Goal: Task Accomplishment & Management: Manage account settings

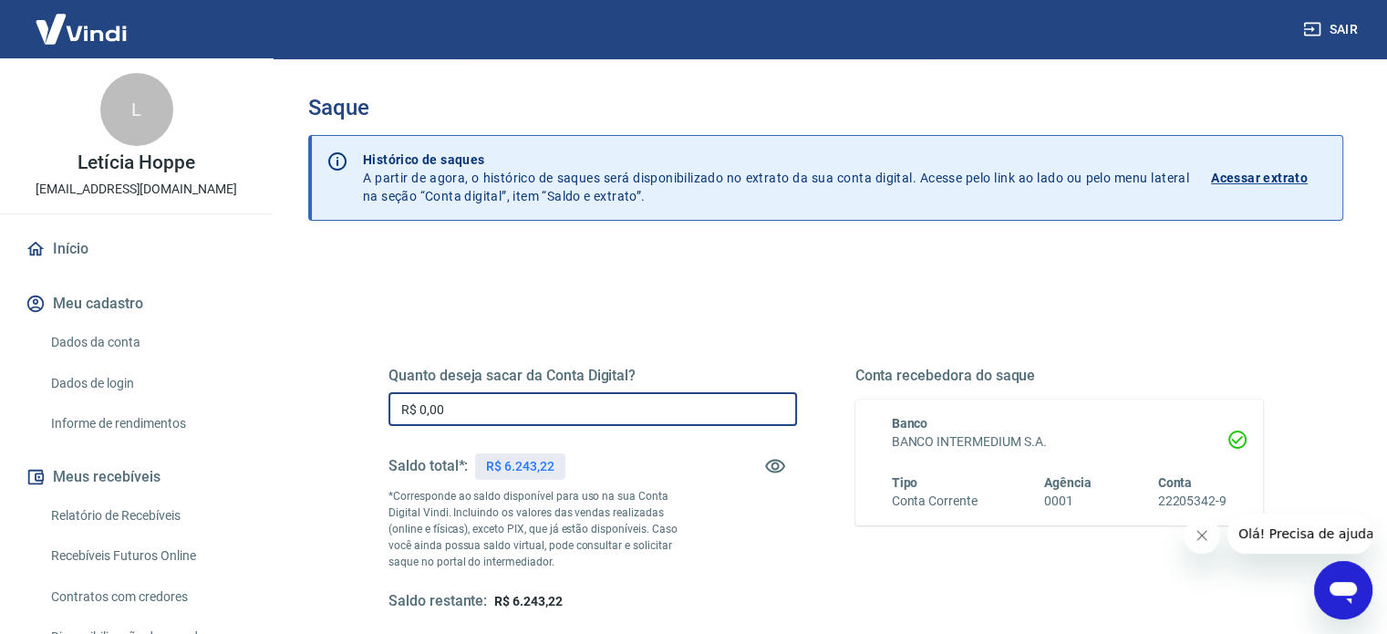
click at [445, 400] on input "R$ 0,00" at bounding box center [593, 409] width 409 height 34
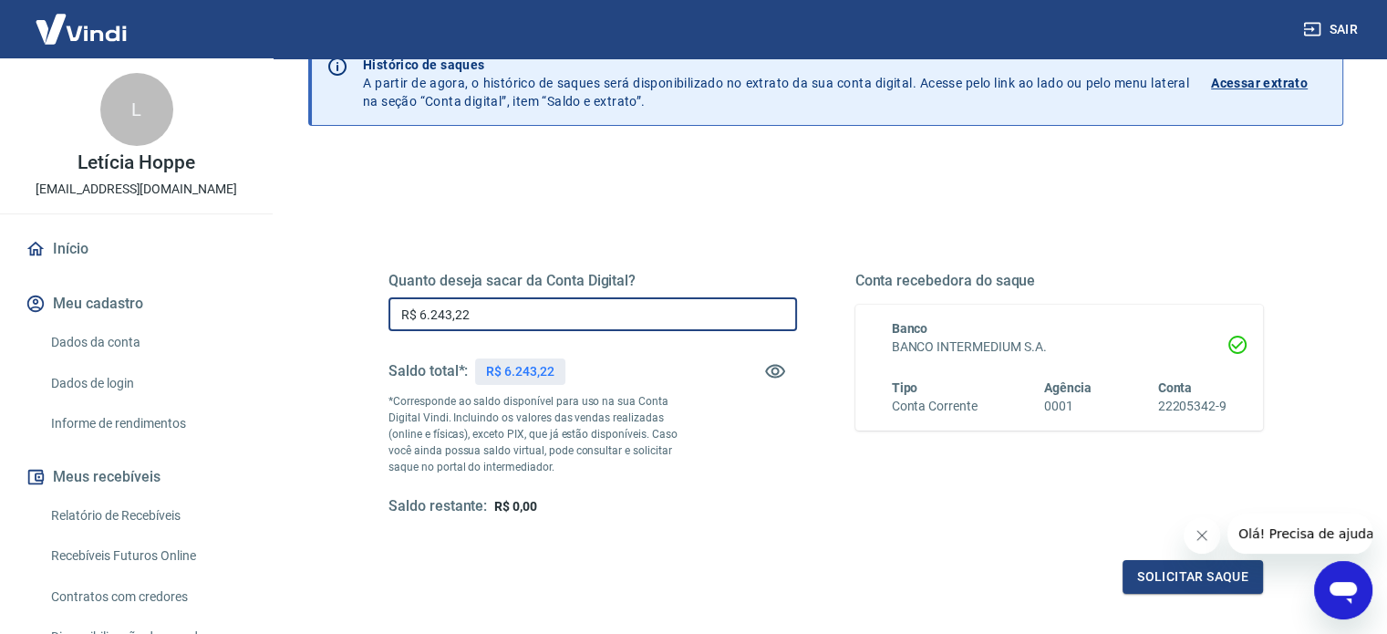
scroll to position [98, 0]
type input "R$ 6.243,22"
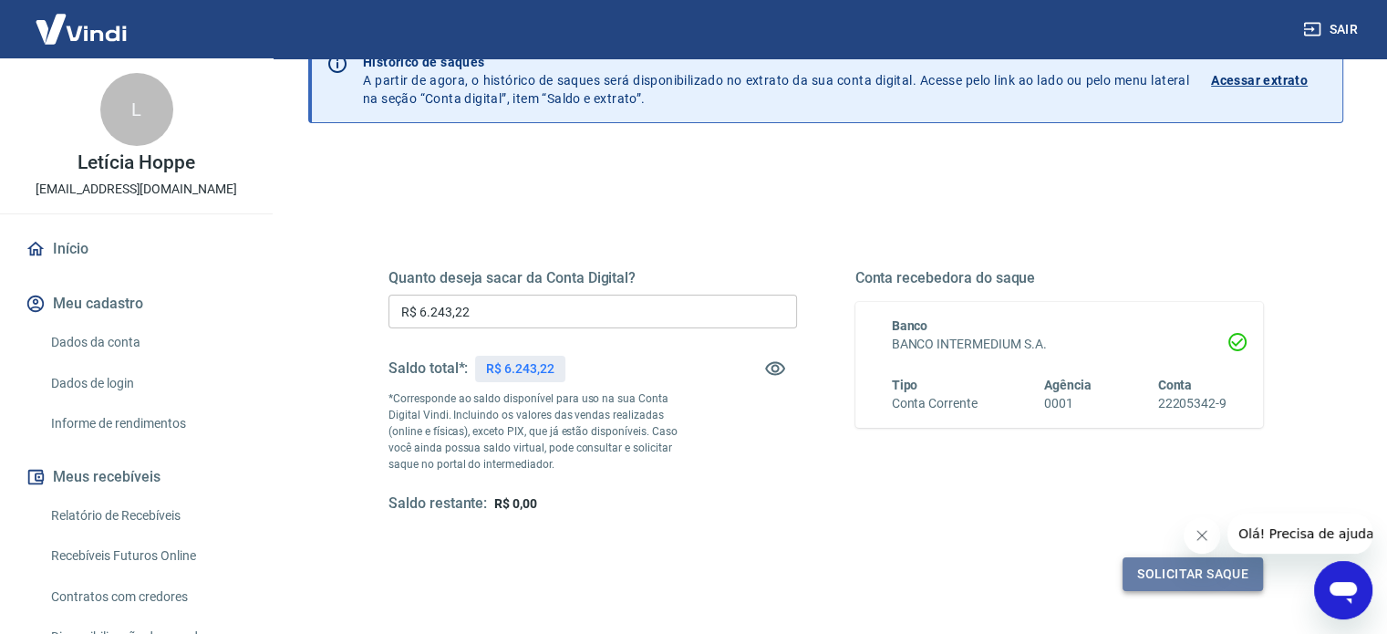
click at [1147, 574] on button "Solicitar saque" at bounding box center [1193, 574] width 140 height 34
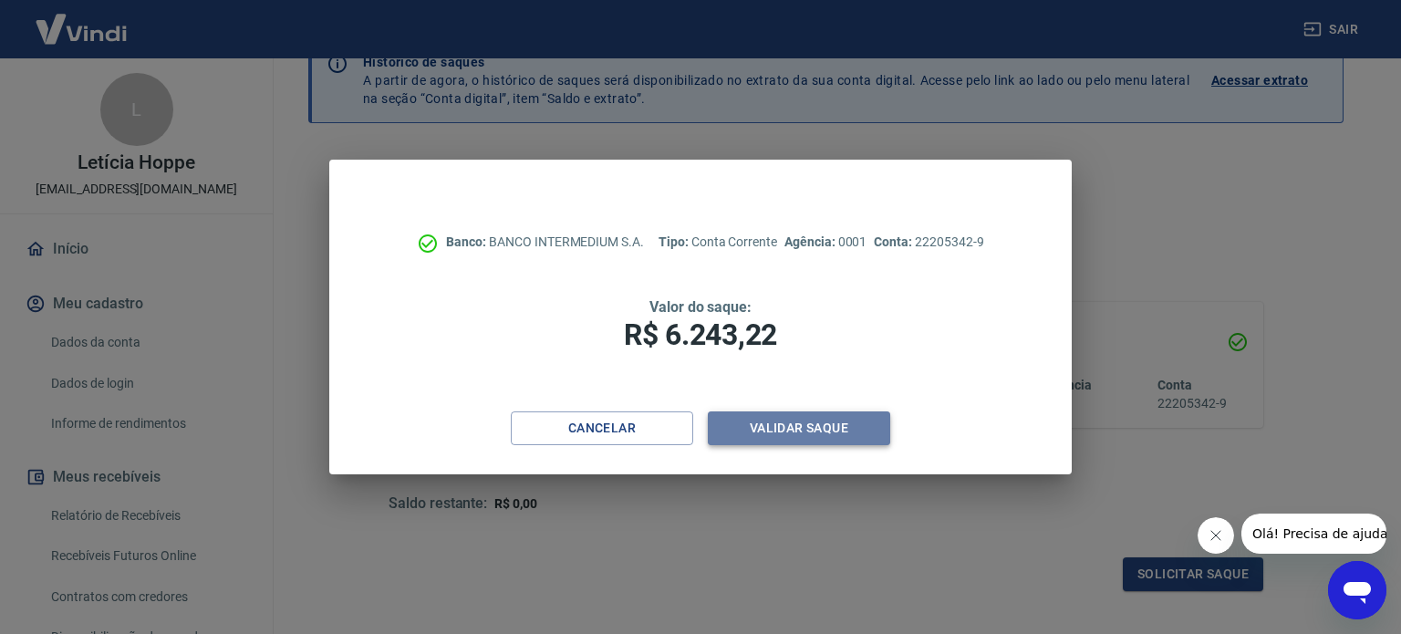
click at [812, 419] on button "Validar saque" at bounding box center [799, 428] width 182 height 34
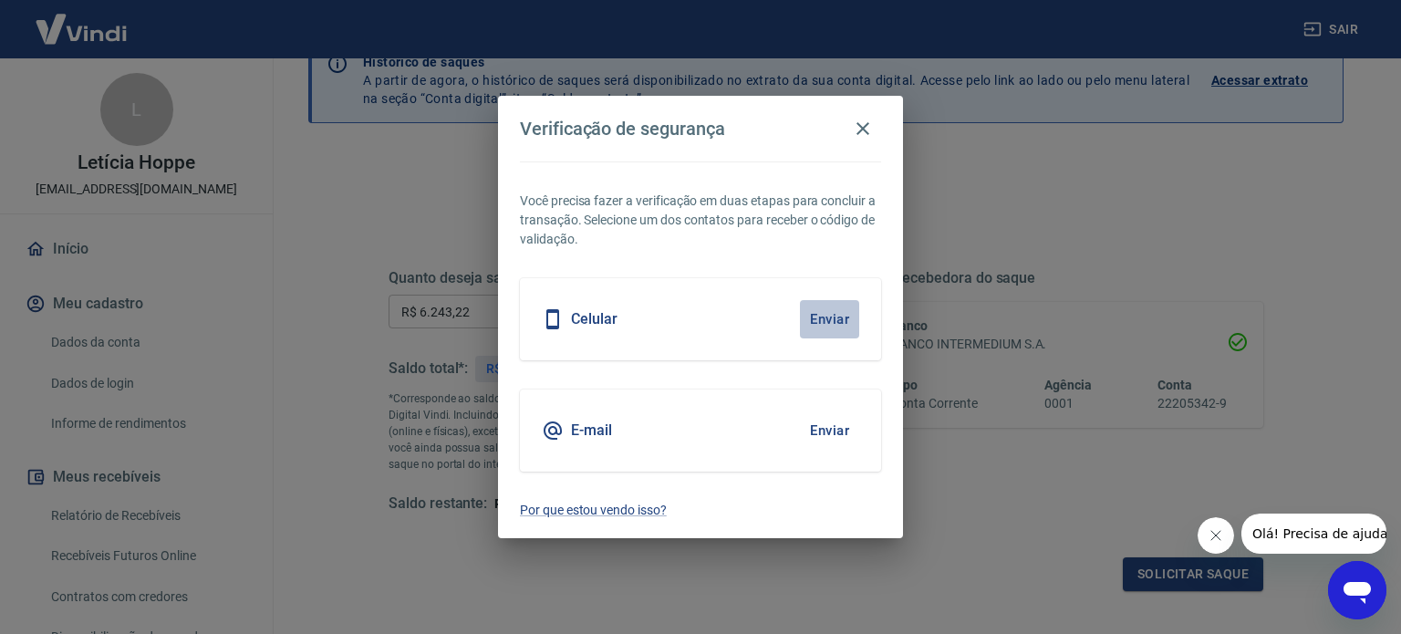
click at [821, 314] on button "Enviar" at bounding box center [829, 319] width 59 height 38
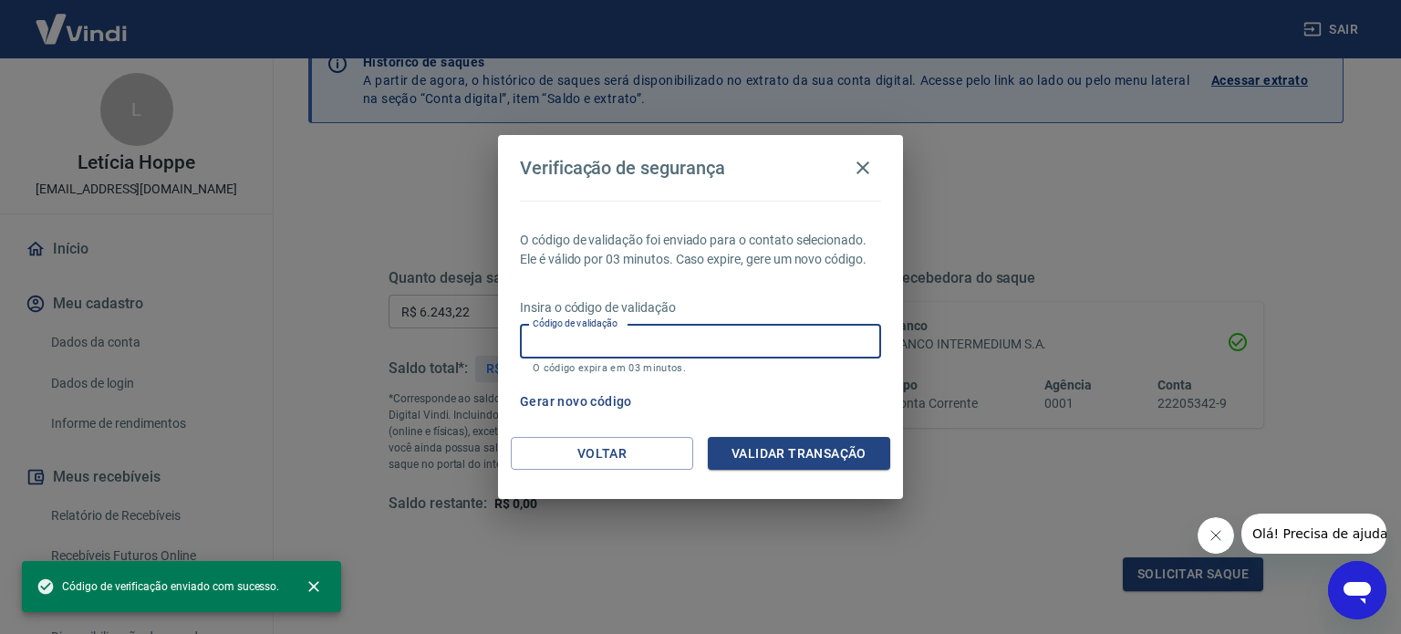
click at [813, 327] on input "Código de validação" at bounding box center [700, 342] width 361 height 34
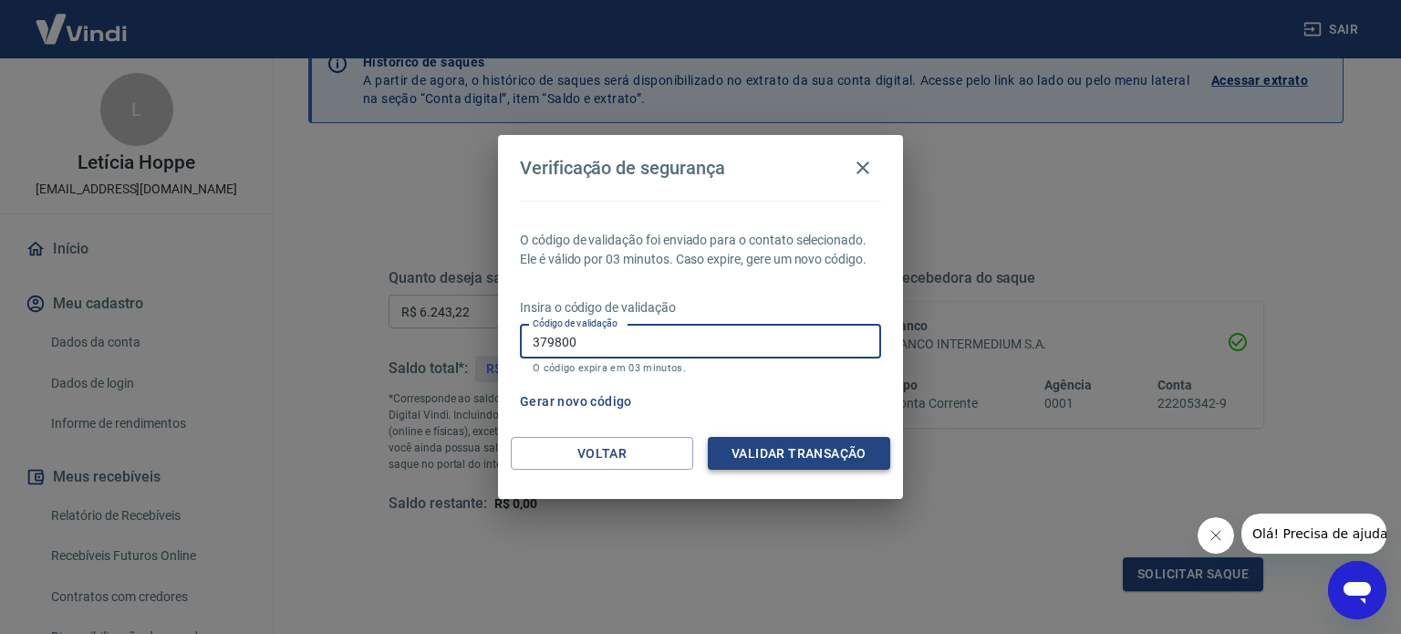
type input "379800"
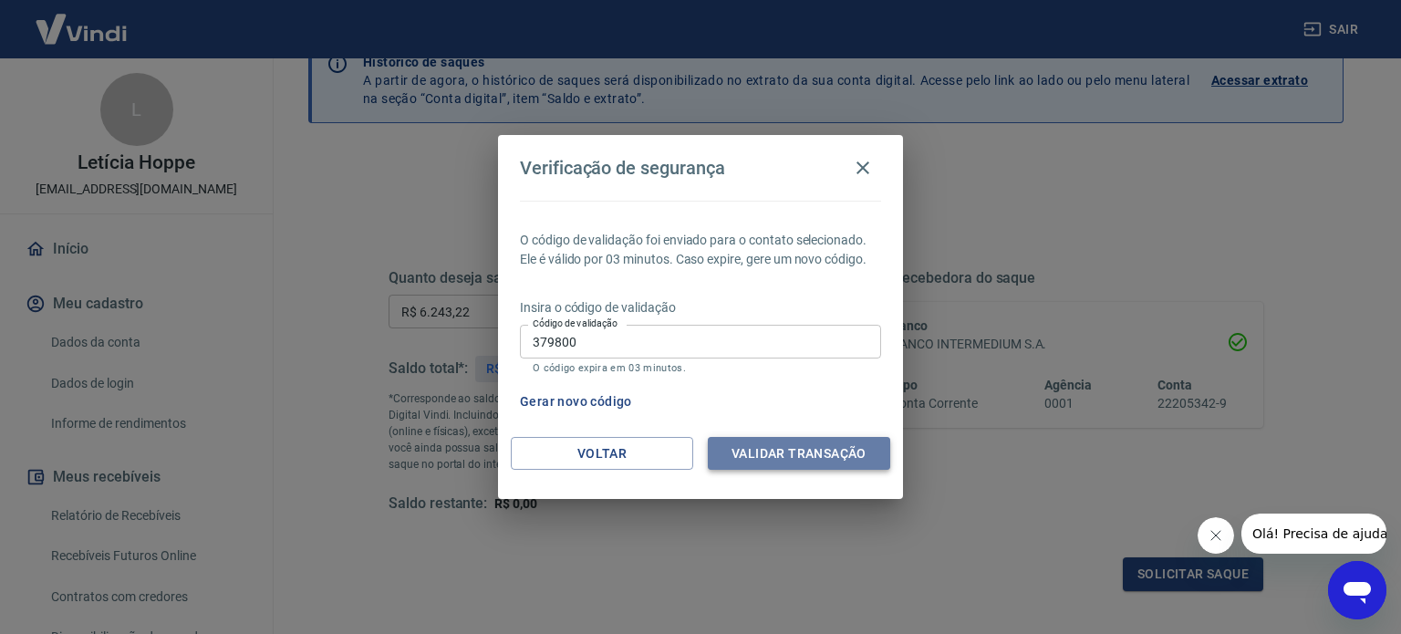
click at [825, 452] on button "Validar transação" at bounding box center [799, 454] width 182 height 34
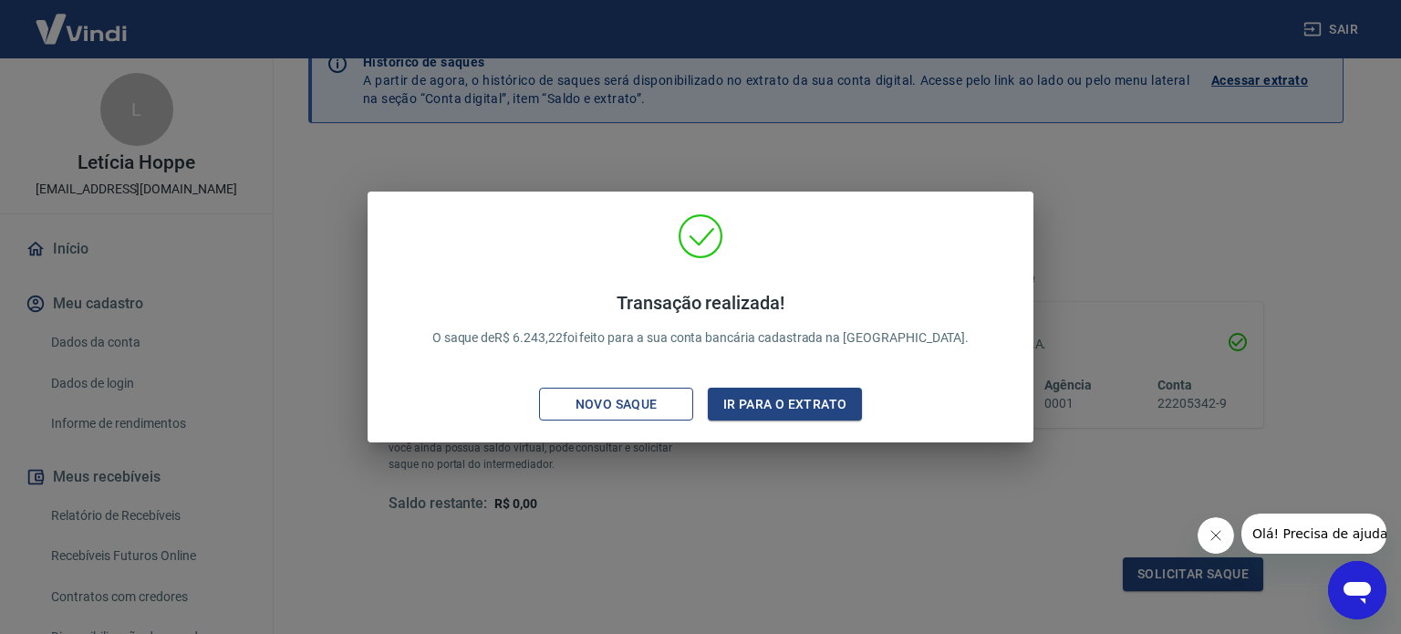
click at [602, 417] on button "Novo saque" at bounding box center [616, 405] width 154 height 34
